Goal: Information Seeking & Learning: Learn about a topic

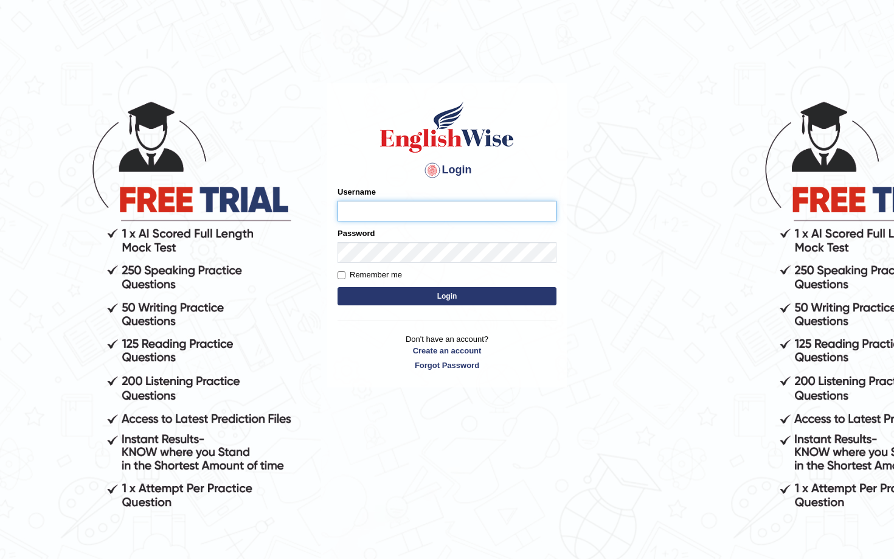
type input "Saliyam"
click at [475, 297] on button "Login" at bounding box center [446, 296] width 219 height 18
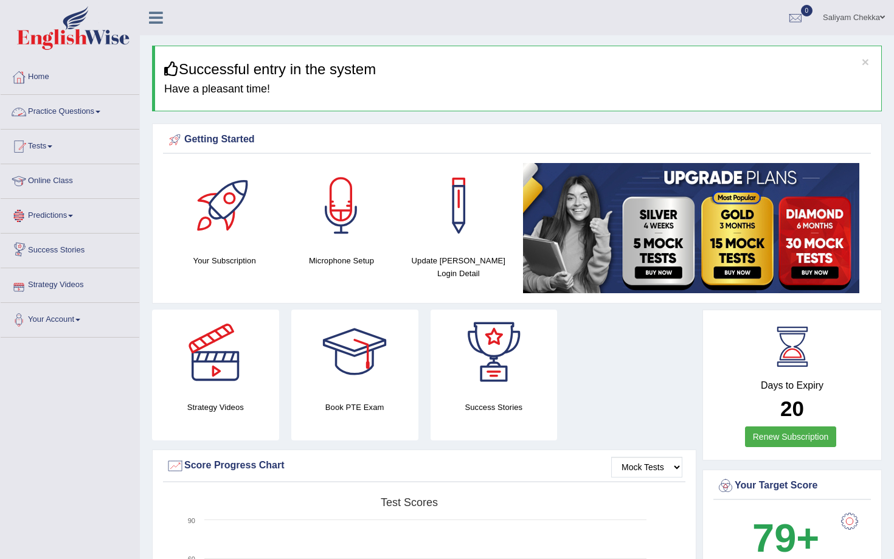
click at [34, 138] on link "Tests" at bounding box center [70, 145] width 139 height 30
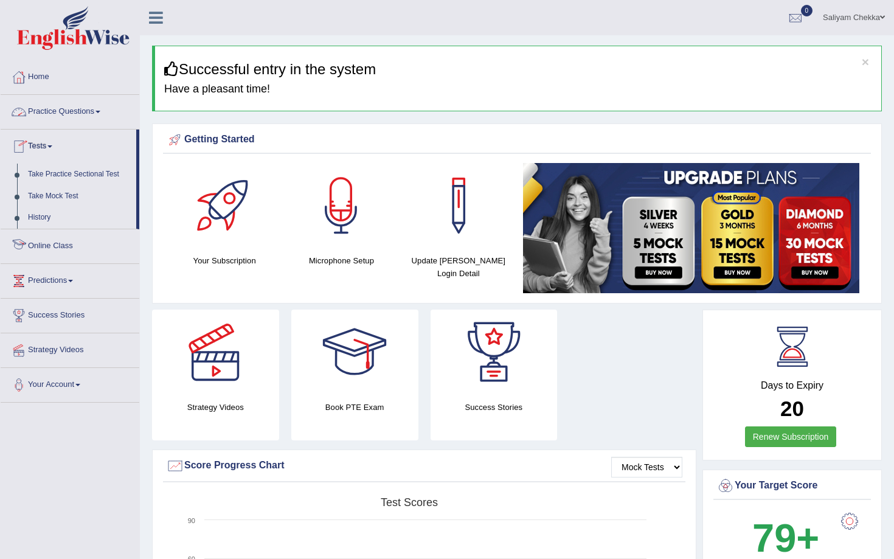
click at [55, 248] on link "Online Class" at bounding box center [70, 244] width 139 height 30
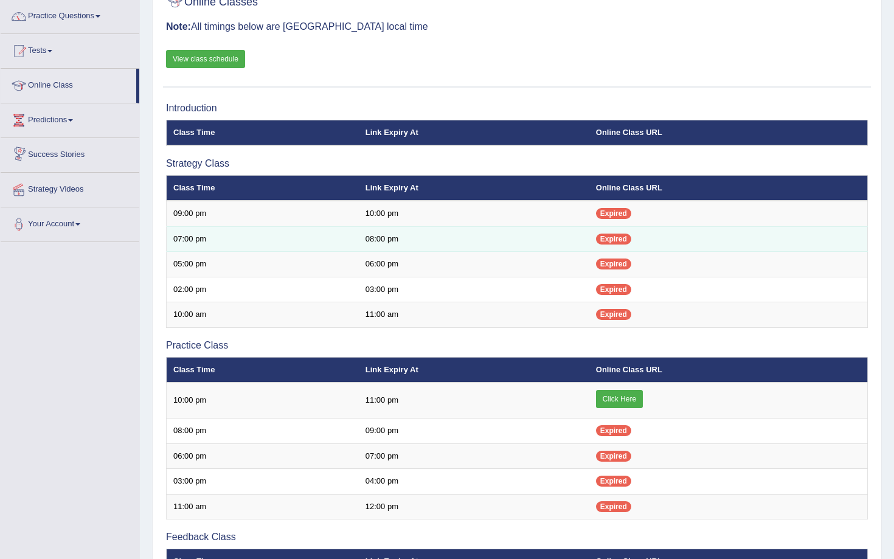
scroll to position [180, 0]
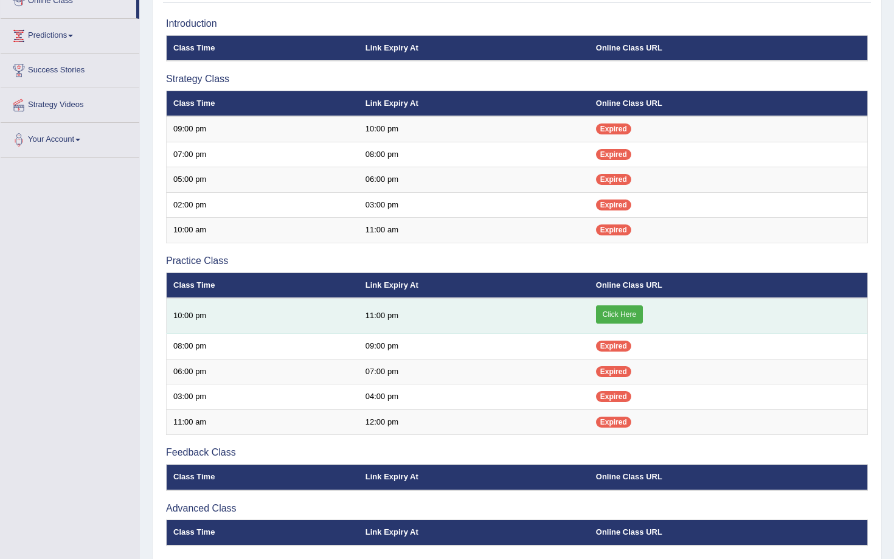
click at [613, 311] on link "Click Here" at bounding box center [619, 314] width 47 height 18
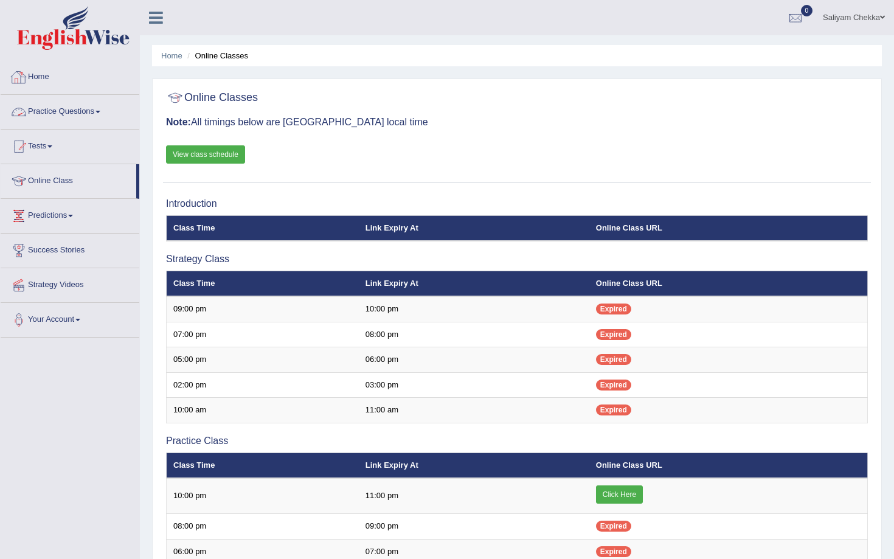
click at [71, 102] on link "Practice Questions" at bounding box center [70, 110] width 139 height 30
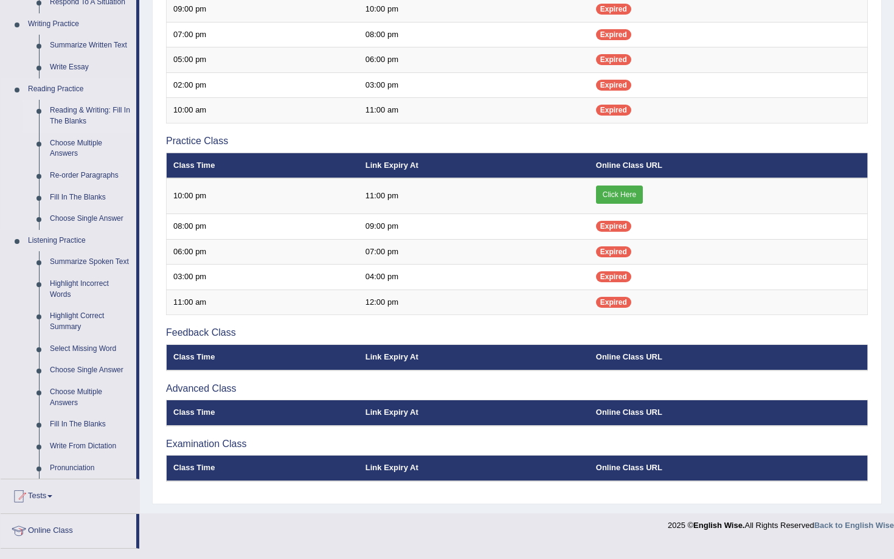
scroll to position [302, 0]
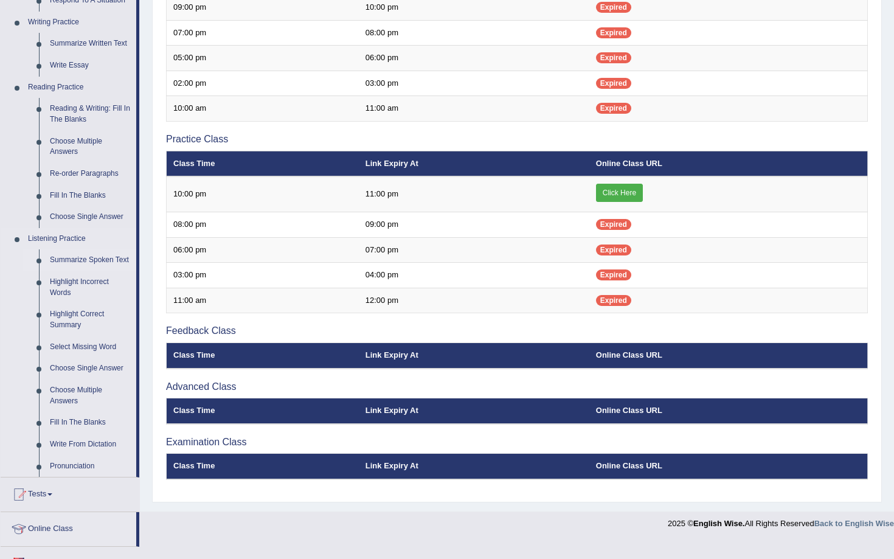
click at [67, 261] on link "Summarize Spoken Text" at bounding box center [90, 260] width 92 height 22
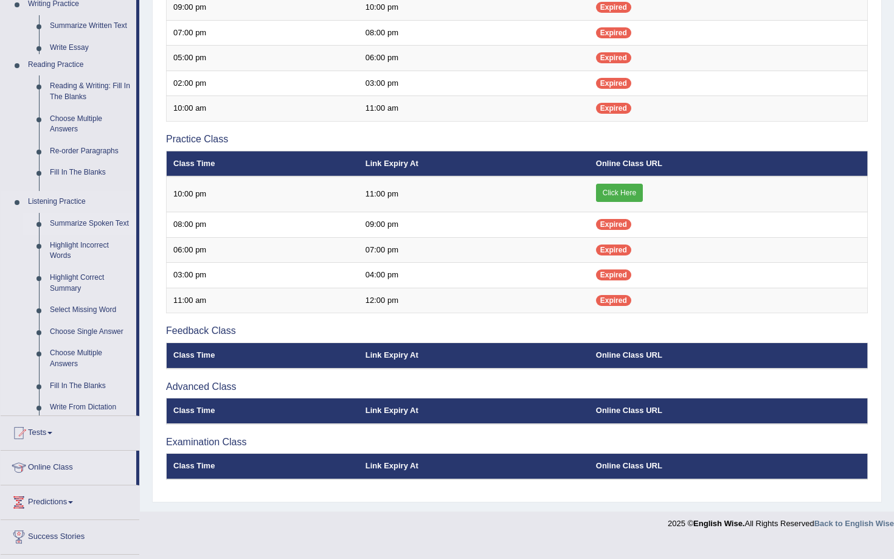
scroll to position [285, 0]
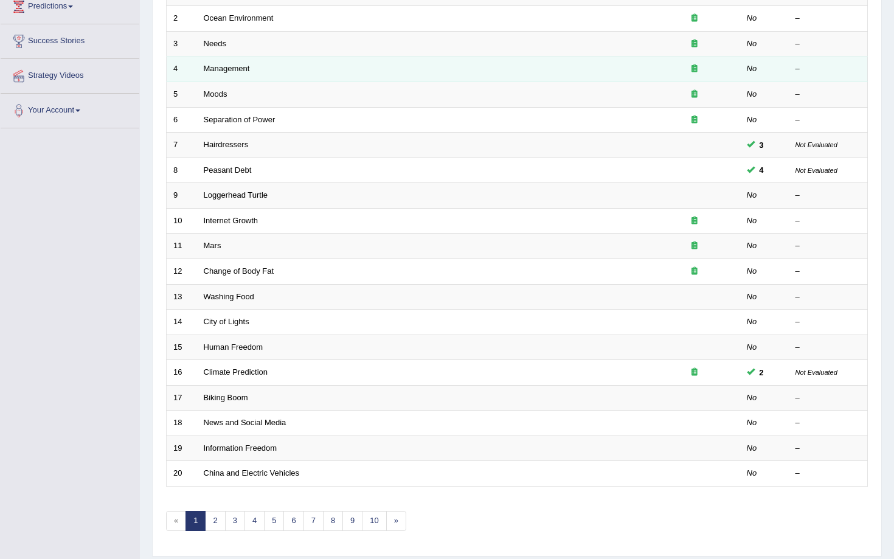
scroll to position [246, 0]
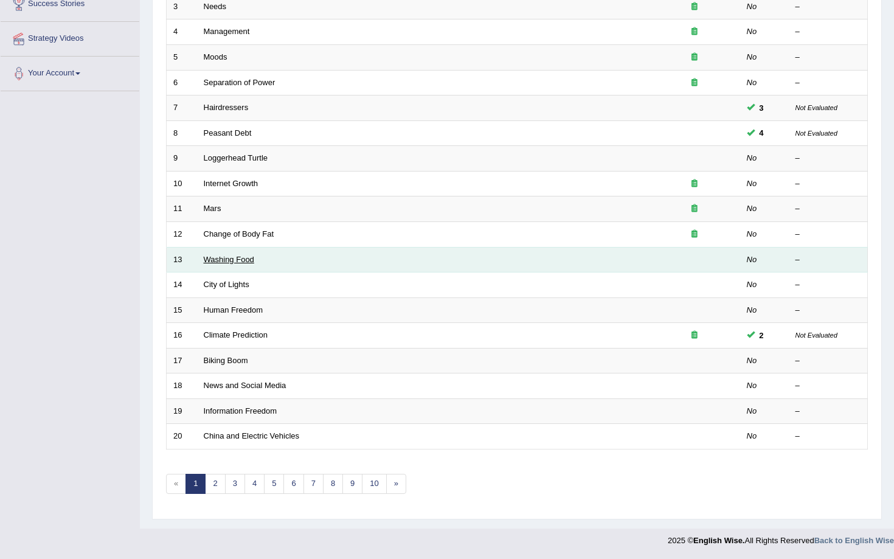
click at [235, 258] on link "Washing Food" at bounding box center [229, 259] width 50 height 9
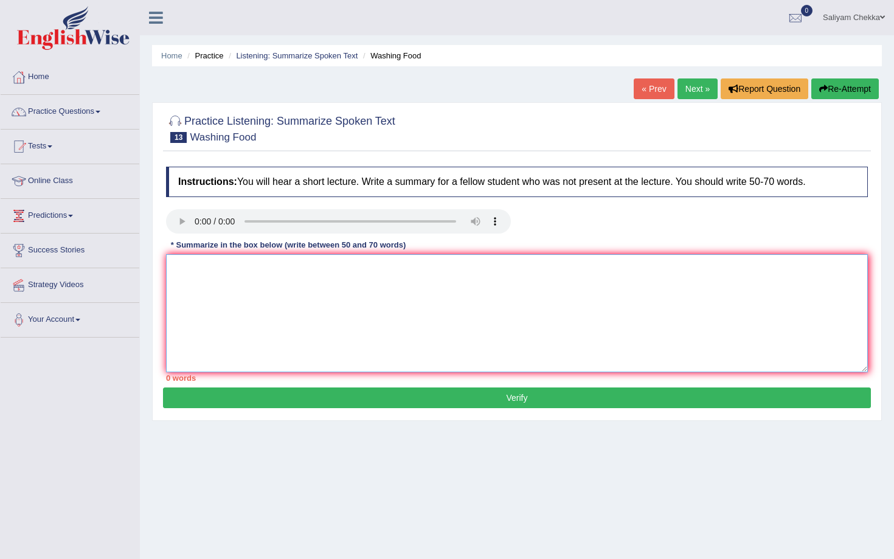
click at [395, 285] on textarea at bounding box center [517, 313] width 702 height 118
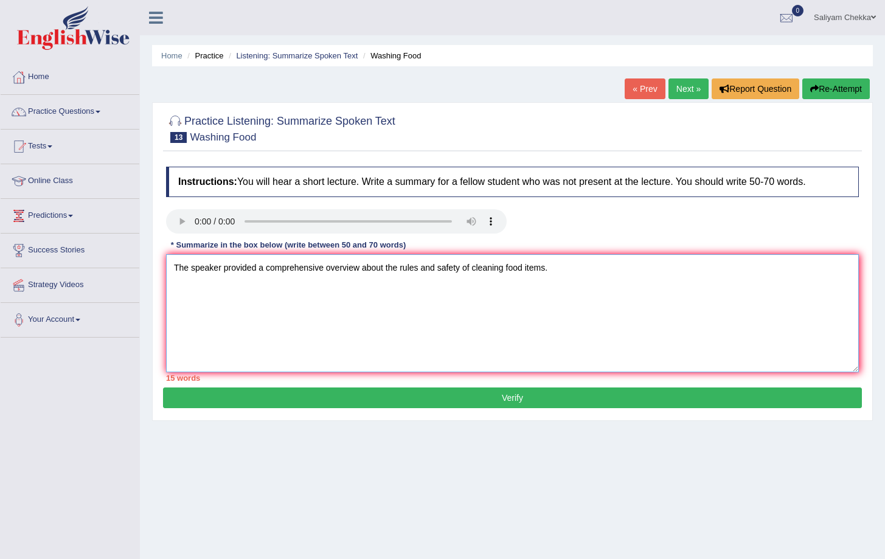
click at [398, 267] on textarea "The speaker provided a comprehensive overview about the rules and safety of cle…" at bounding box center [512, 313] width 693 height 118
click at [541, 268] on textarea "The speaker provided a comprehensive overview of rules and safety of cleaning f…" at bounding box center [512, 313] width 693 height 118
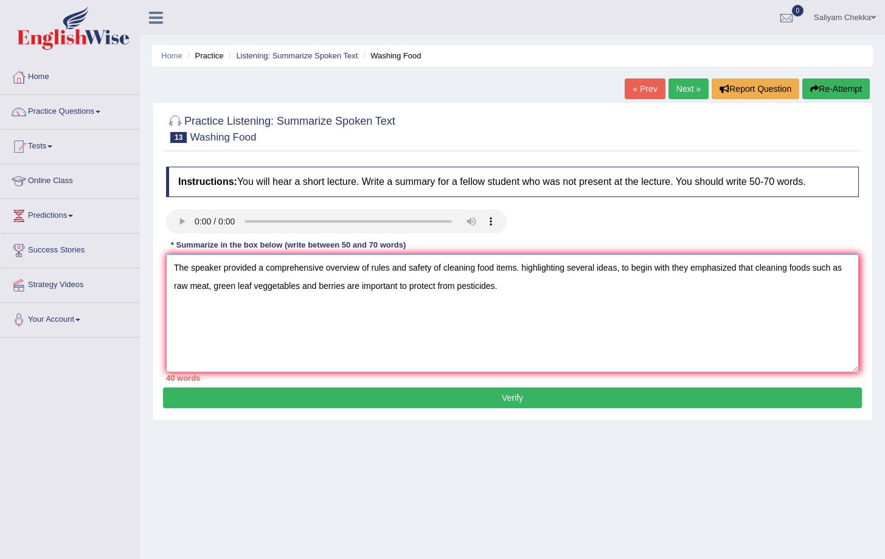
drag, startPoint x: 349, startPoint y: 286, endPoint x: 398, endPoint y: 288, distance: 48.7
click at [398, 288] on textarea "The speaker provided a comprehensive overview of rules and safety of cleaning f…" at bounding box center [512, 313] width 693 height 118
drag, startPoint x: 451, startPoint y: 285, endPoint x: 462, endPoint y: 283, distance: 11.7
click at [462, 283] on textarea "The speaker provided a comprehensive overview of rules and safety of cleaning f…" at bounding box center [512, 313] width 693 height 118
click at [482, 286] on textarea "The speaker provided a comprehensive overview of rules and safety of cleaning f…" at bounding box center [512, 313] width 693 height 118
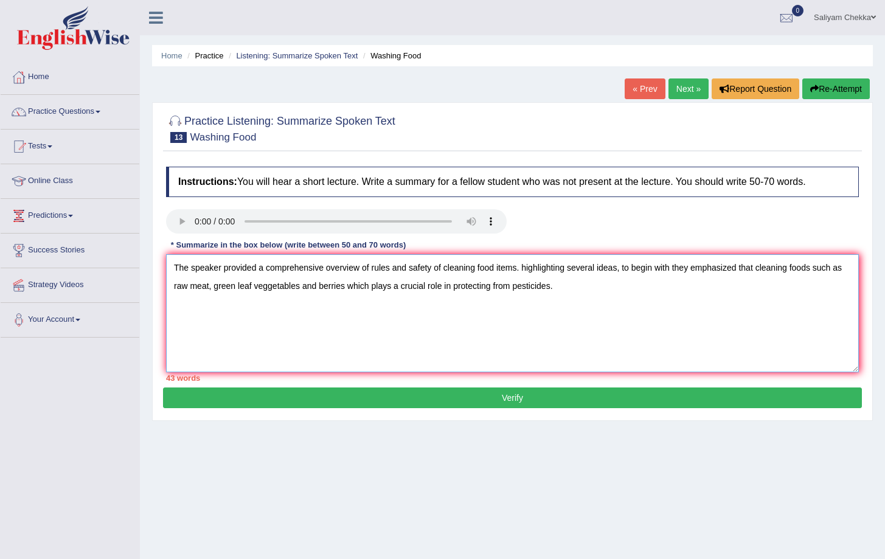
click at [569, 289] on textarea "The speaker provided a comprehensive overview of rules and safety of cleaning f…" at bounding box center [512, 313] width 693 height 118
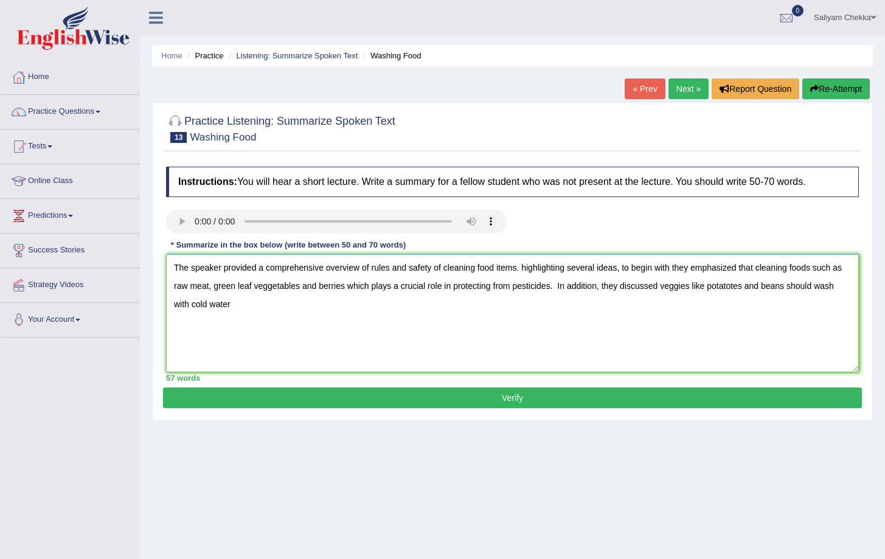
click at [316, 309] on textarea "The speaker provided a comprehensive overview of rules and safety of cleaning f…" at bounding box center [512, 313] width 693 height 118
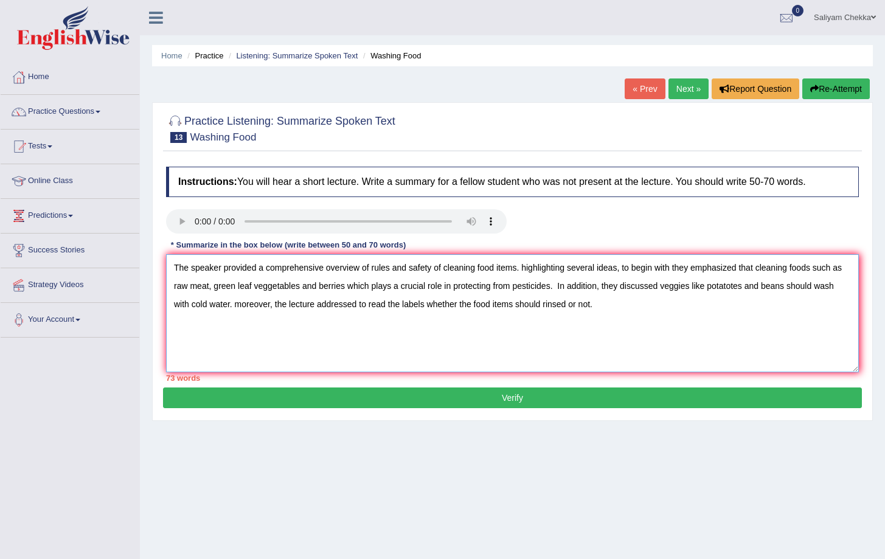
click at [818, 268] on textarea "The speaker provided a comprehensive overview of rules and safety of cleaning f…" at bounding box center [512, 313] width 693 height 118
click at [348, 287] on textarea "The speaker provided a comprehensive overview of rules and safety of cleaning f…" at bounding box center [512, 313] width 693 height 118
drag, startPoint x: 706, startPoint y: 288, endPoint x: 730, endPoint y: 289, distance: 24.4
click at [730, 289] on textarea "The speaker provided a comprehensive overview of rules and safety of cleaning f…" at bounding box center [512, 313] width 693 height 118
click at [666, 303] on textarea "The speaker provided a comprehensive overview of rules and safety of cleaning f…" at bounding box center [512, 313] width 693 height 118
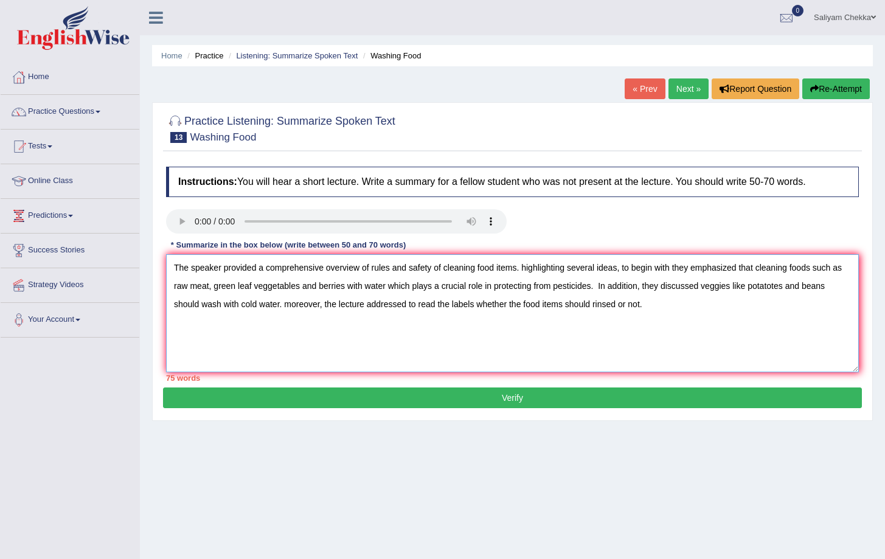
drag, startPoint x: 482, startPoint y: 306, endPoint x: 644, endPoint y: 299, distance: 163.1
click at [644, 299] on textarea "The speaker provided a comprehensive overview of rules and safety of cleaning f…" at bounding box center [512, 313] width 693 height 118
click at [671, 299] on textarea "The speaker provided a comprehensive overview of rules and safety of cleaning f…" at bounding box center [512, 313] width 693 height 118
drag, startPoint x: 570, startPoint y: 268, endPoint x: 620, endPoint y: 266, distance: 49.9
click at [620, 266] on textarea "The speaker provided a comprehensive overview of rules and safety of cleaning f…" at bounding box center [512, 313] width 693 height 118
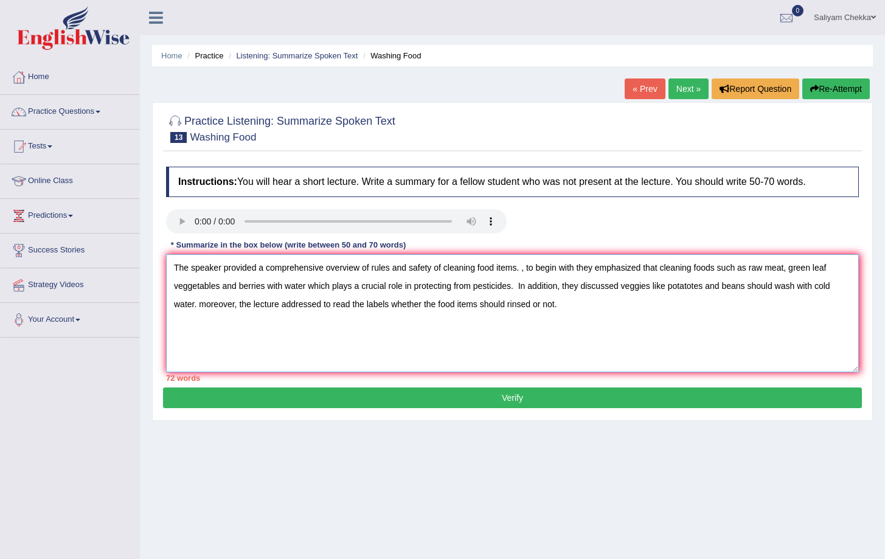
click at [531, 269] on textarea "The speaker provided a comprehensive overview of rules and safety of cleaning f…" at bounding box center [512, 313] width 693 height 118
click at [577, 269] on textarea "The speaker provided a comprehensive overview of rules and safety of cleaning f…" at bounding box center [512, 313] width 693 height 118
click at [456, 288] on textarea "The speaker provided a comprehensive overview of rules and safety of cleaning f…" at bounding box center [512, 313] width 693 height 118
drag, startPoint x: 565, startPoint y: 286, endPoint x: 519, endPoint y: 284, distance: 46.2
click at [519, 284] on textarea "The speaker provided a comprehensive overview of rules and safety of cleaning f…" at bounding box center [512, 313] width 693 height 118
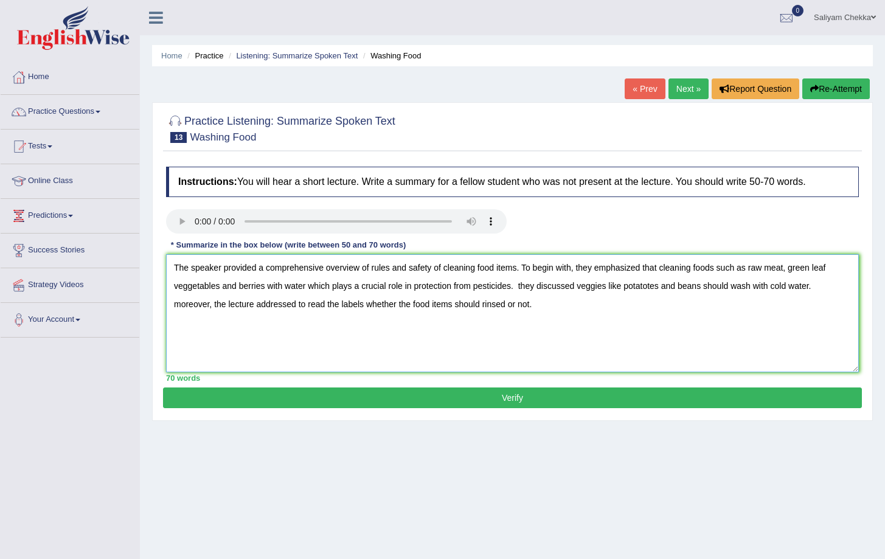
click at [524, 289] on textarea "The speaker provided a comprehensive overview of rules and safety of cleaning f…" at bounding box center [512, 313] width 693 height 118
click at [610, 284] on textarea "The speaker provided a comprehensive overview of rules and safety of cleaning f…" at bounding box center [512, 313] width 693 height 118
click at [749, 283] on textarea "The speaker provided a comprehensive overview of rules and safety of cleaning f…" at bounding box center [512, 313] width 693 height 118
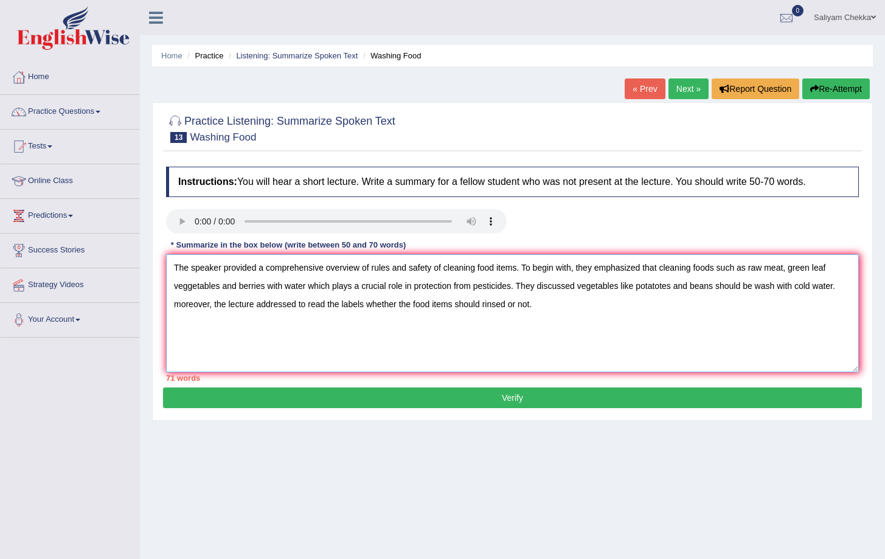
click at [783, 288] on textarea "The speaker provided a comprehensive overview of rules and safety of cleaning f…" at bounding box center [512, 313] width 693 height 118
click at [238, 305] on textarea "The speaker provided a comprehensive overview of rules and safety of cleaning f…" at bounding box center [512, 313] width 693 height 118
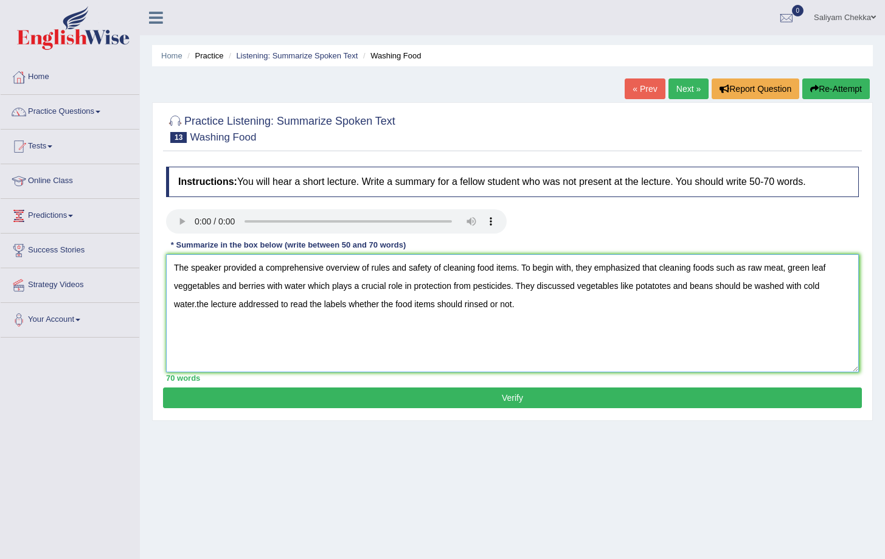
click at [202, 304] on textarea "The speaker provided a comprehensive overview of rules and safety of cleaning f…" at bounding box center [512, 313] width 693 height 118
click at [313, 303] on textarea "The speaker provided a comprehensive overview of rules and safety of cleaning f…" at bounding box center [512, 313] width 693 height 118
click at [296, 305] on textarea "The speaker provided a comprehensive overview of rules and safety of cleaning f…" at bounding box center [512, 313] width 693 height 118
click at [476, 303] on textarea "The speaker provided a comprehensive overview of rules and safety of cleaning f…" at bounding box center [512, 313] width 693 height 118
click at [573, 290] on textarea "The speaker provided a comprehensive overview of rules and safety of cleaning f…" at bounding box center [512, 313] width 693 height 118
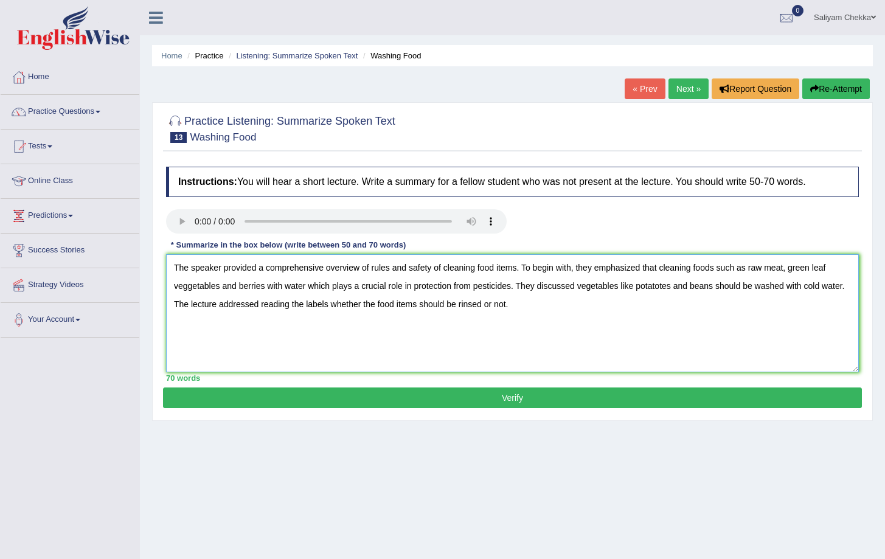
type textarea "The speaker provided a comprehensive overview of rules and safety of cleaning f…"
click at [522, 398] on button "Verify" at bounding box center [512, 397] width 699 height 21
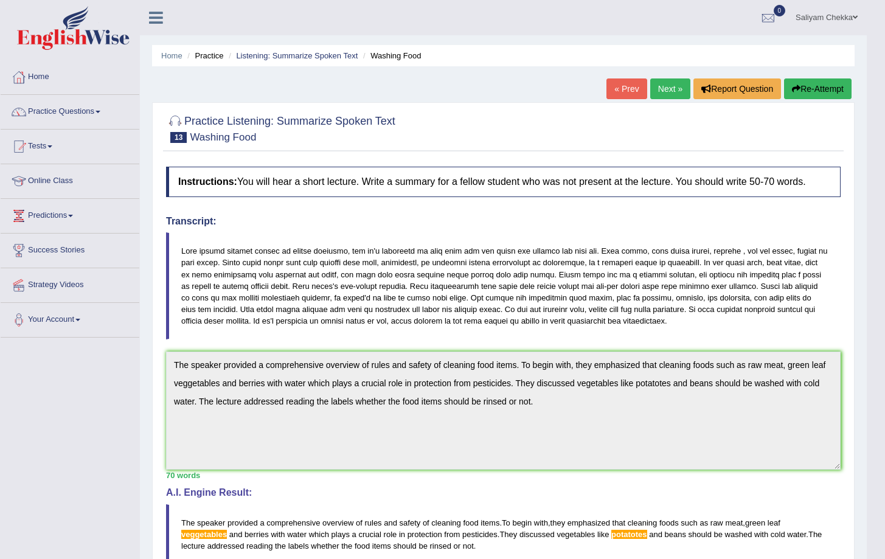
click at [812, 85] on button "Re-Attempt" at bounding box center [817, 88] width 67 height 21
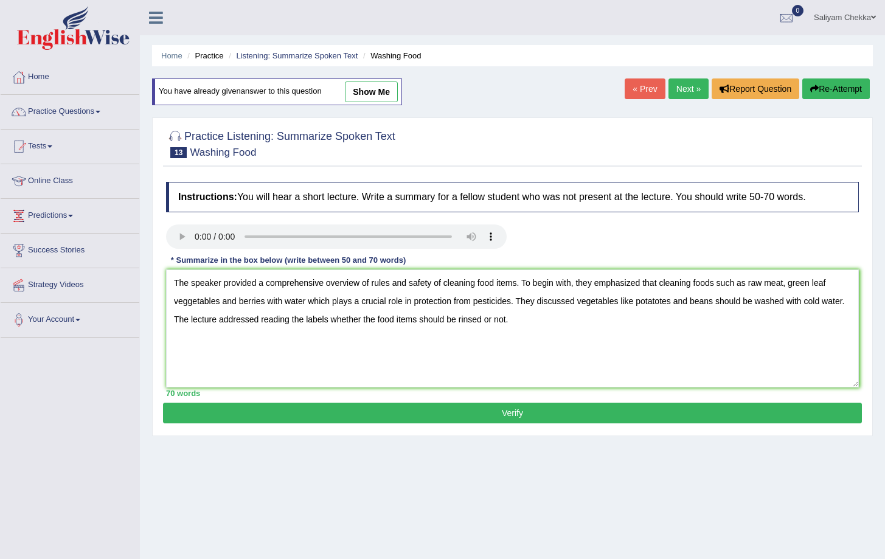
click at [193, 302] on textarea "The speaker provided a comprehensive overview of rules and safety of cleaning f…" at bounding box center [512, 328] width 693 height 118
drag, startPoint x: 666, startPoint y: 303, endPoint x: 687, endPoint y: 301, distance: 21.4
click at [666, 303] on textarea "The speaker provided a comprehensive overview of rules and safety of cleaning f…" at bounding box center [512, 328] width 693 height 118
type textarea "The speaker provided a comprehensive overview of rules and safety of cleaning f…"
click at [575, 410] on button "Verify" at bounding box center [512, 413] width 699 height 21
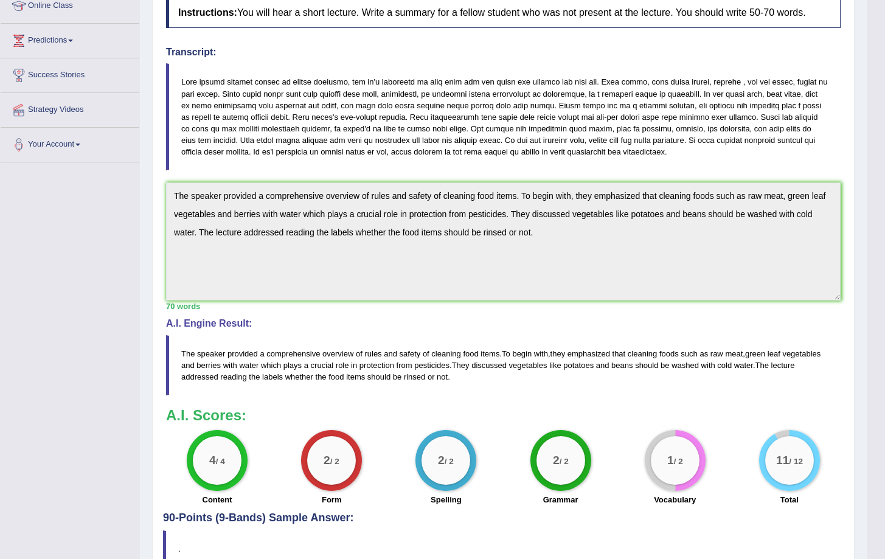
scroll to position [253, 0]
